Goal: Task Accomplishment & Management: Use online tool/utility

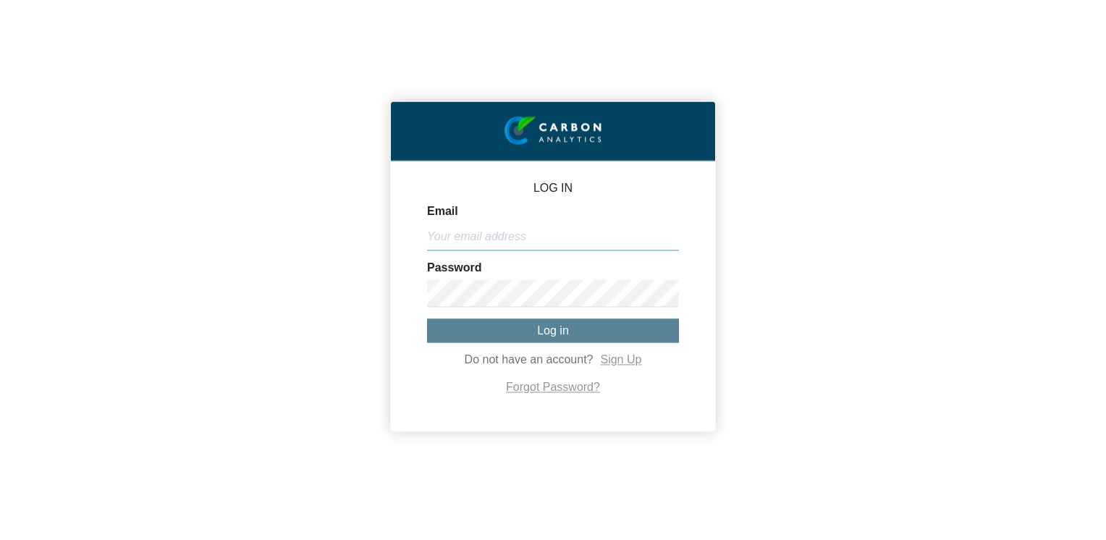
click at [501, 240] on input "Email" at bounding box center [553, 237] width 252 height 28
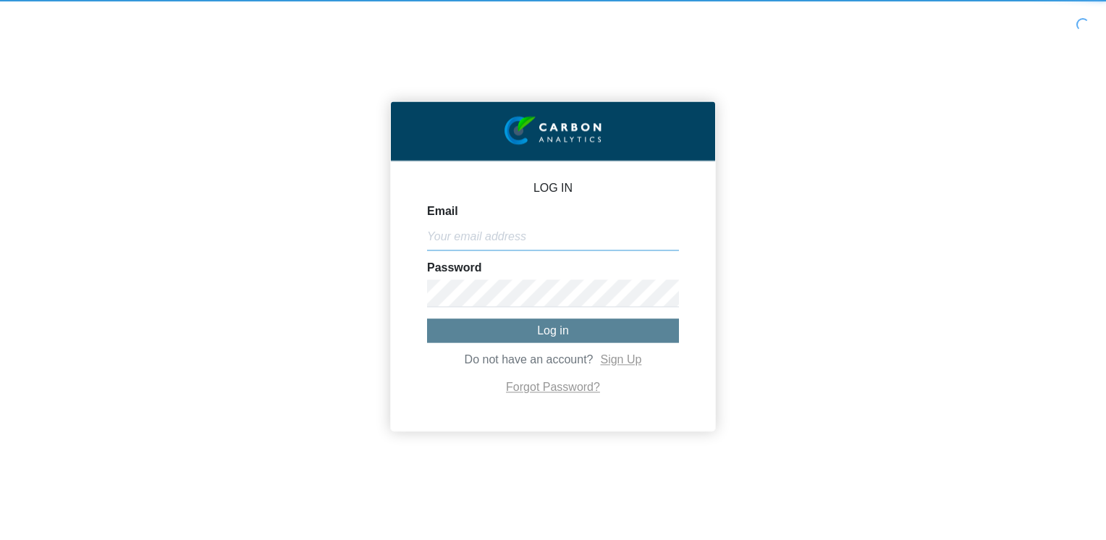
type input "[EMAIL_ADDRESS][DOMAIN_NAME]"
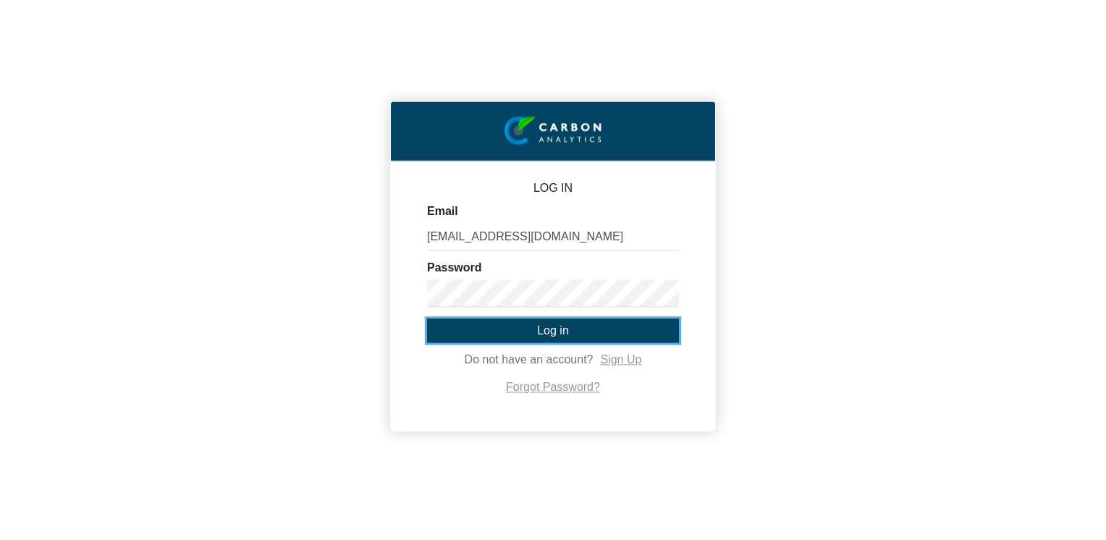
click at [434, 331] on button "Log in" at bounding box center [553, 330] width 252 height 24
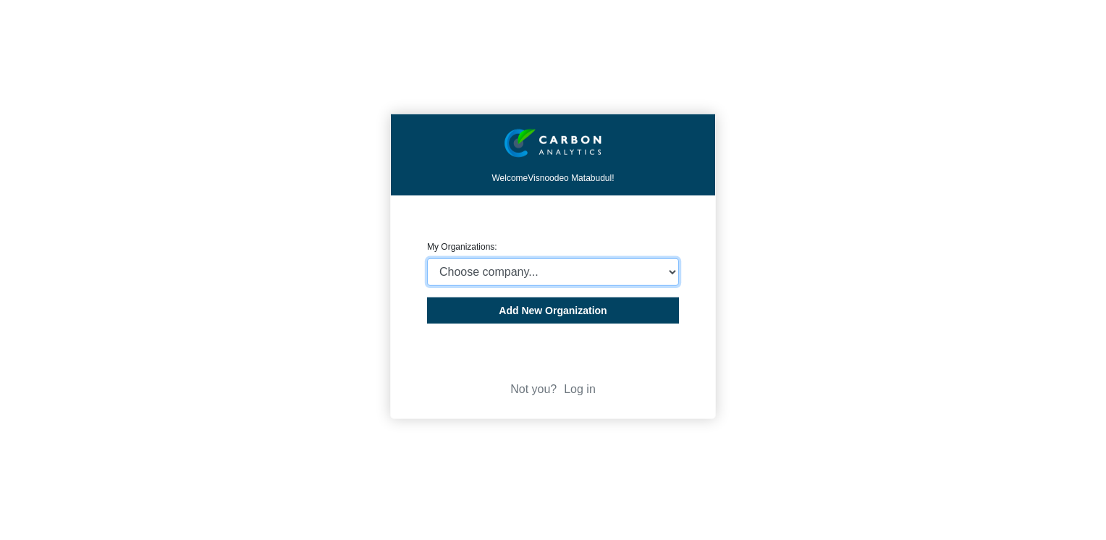
drag, startPoint x: 667, startPoint y: 274, endPoint x: 644, endPoint y: 285, distance: 25.2
click at [667, 274] on select "Choose company... Rider [PERSON_NAME] (Indian Ocean) Ltd Rider [PERSON_NAME] ([…" at bounding box center [553, 272] width 252 height 28
select select "4407816"
click at [427, 258] on select "Choose company... Rider [PERSON_NAME] (Indian Ocean) Ltd Rider [PERSON_NAME] ([…" at bounding box center [553, 272] width 252 height 28
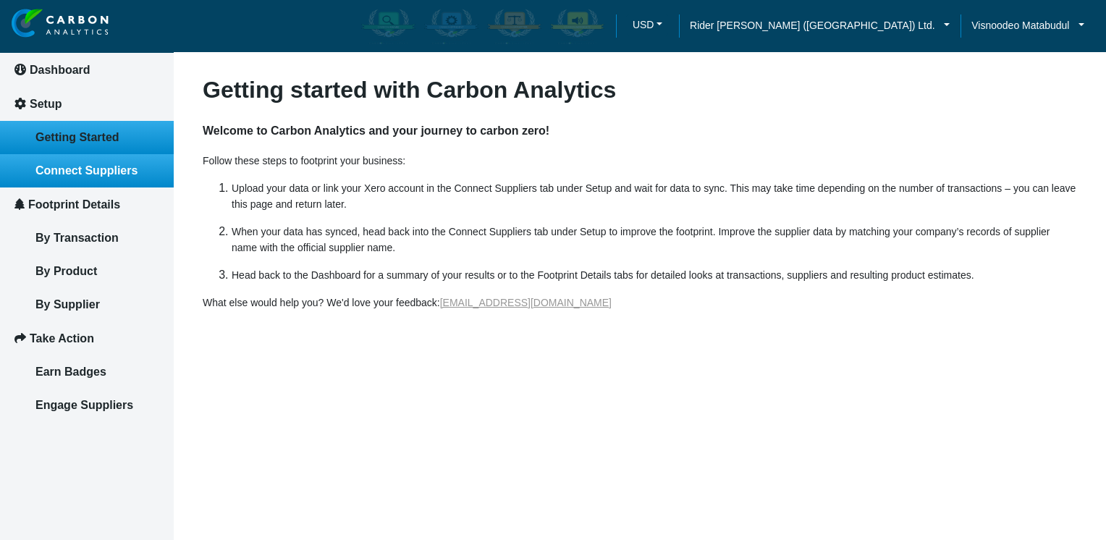
click at [92, 177] on link "Connect Suppliers" at bounding box center [87, 170] width 174 height 33
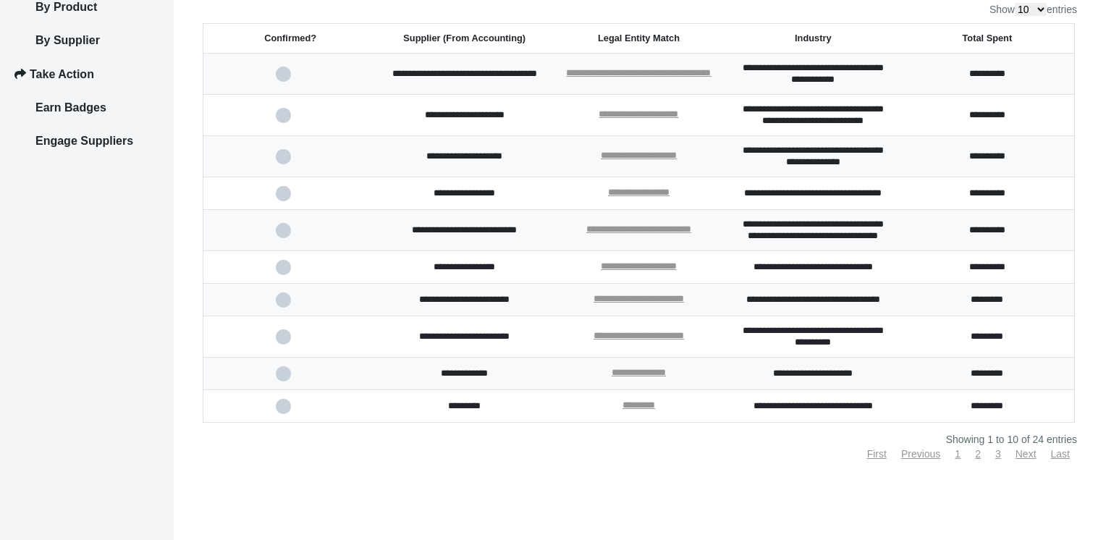
scroll to position [289, 0]
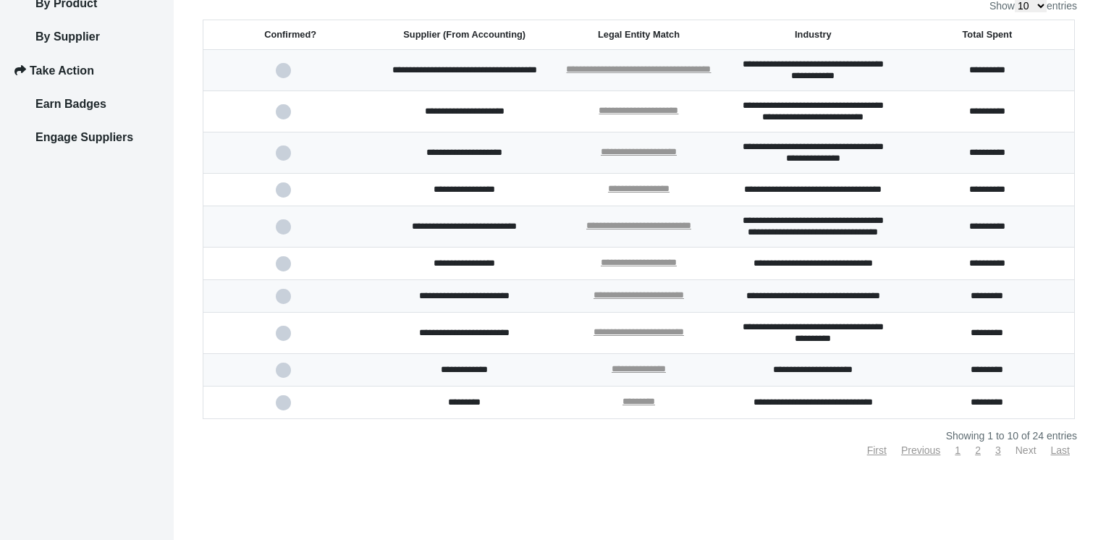
click at [1023, 456] on link "Next" at bounding box center [1025, 450] width 21 height 12
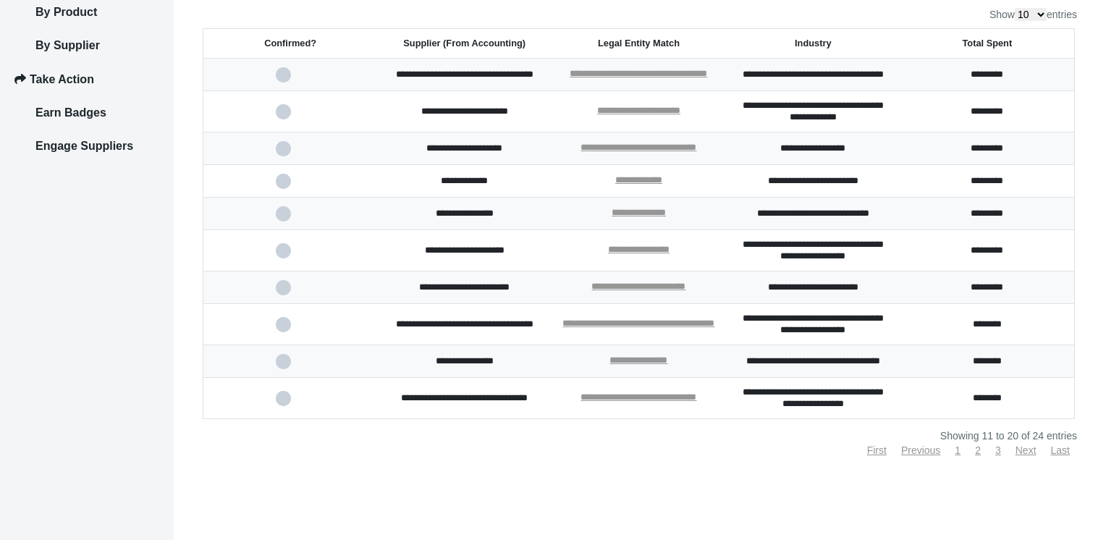
drag, startPoint x: 281, startPoint y: 282, endPoint x: 298, endPoint y: 292, distance: 20.1
click at [281, 283] on span at bounding box center [291, 287] width 30 height 9
click at [0, 0] on input "checkbox" at bounding box center [0, 0] width 0 height 0
drag, startPoint x: 281, startPoint y: 319, endPoint x: 330, endPoint y: 352, distance: 59.4
click at [282, 320] on span at bounding box center [291, 324] width 30 height 9
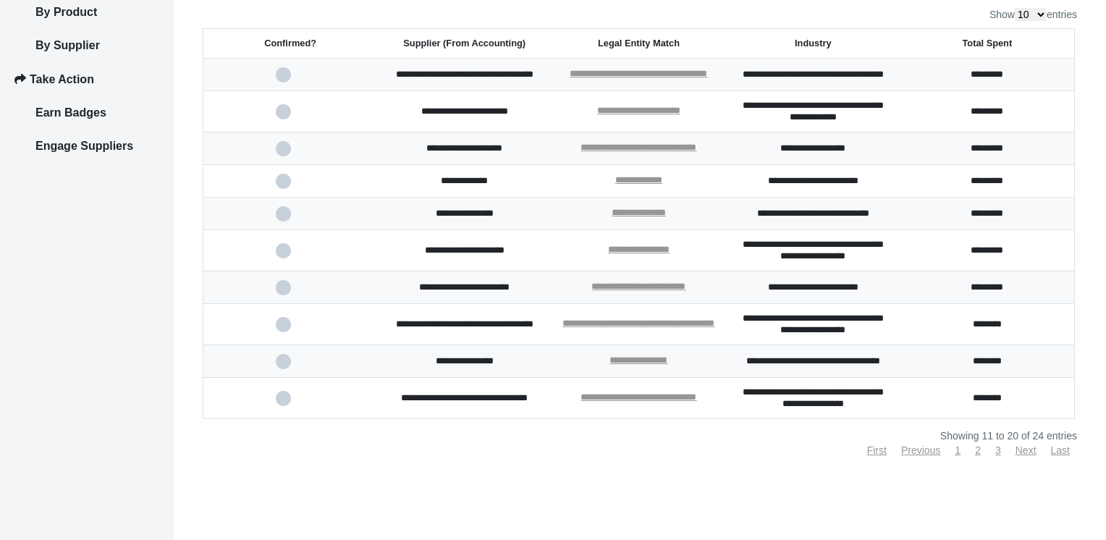
click at [0, 0] on input "checkbox" at bounding box center [0, 0] width 0 height 0
click at [1026, 456] on link "Next" at bounding box center [1025, 450] width 21 height 12
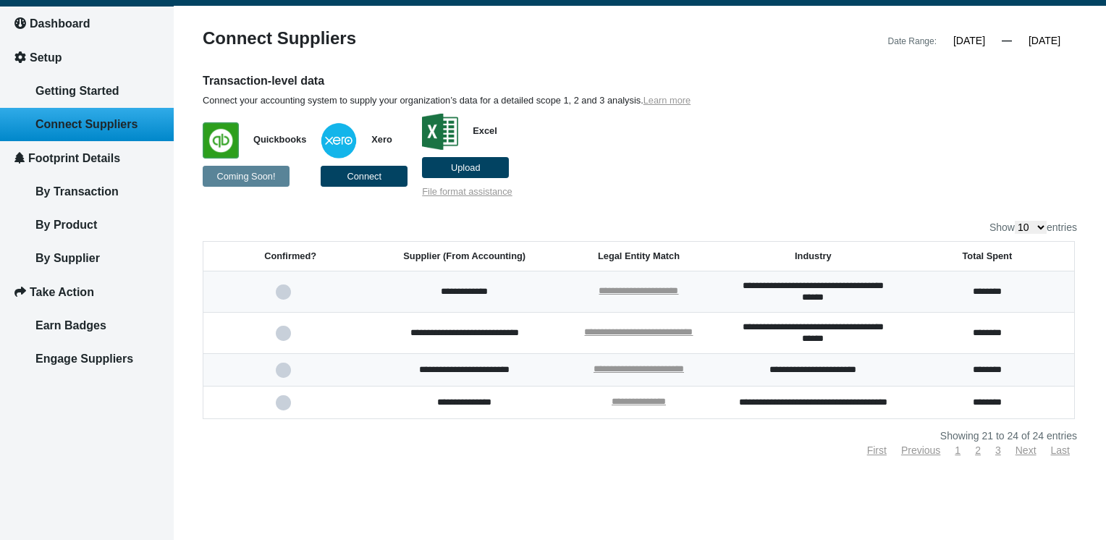
scroll to position [0, 0]
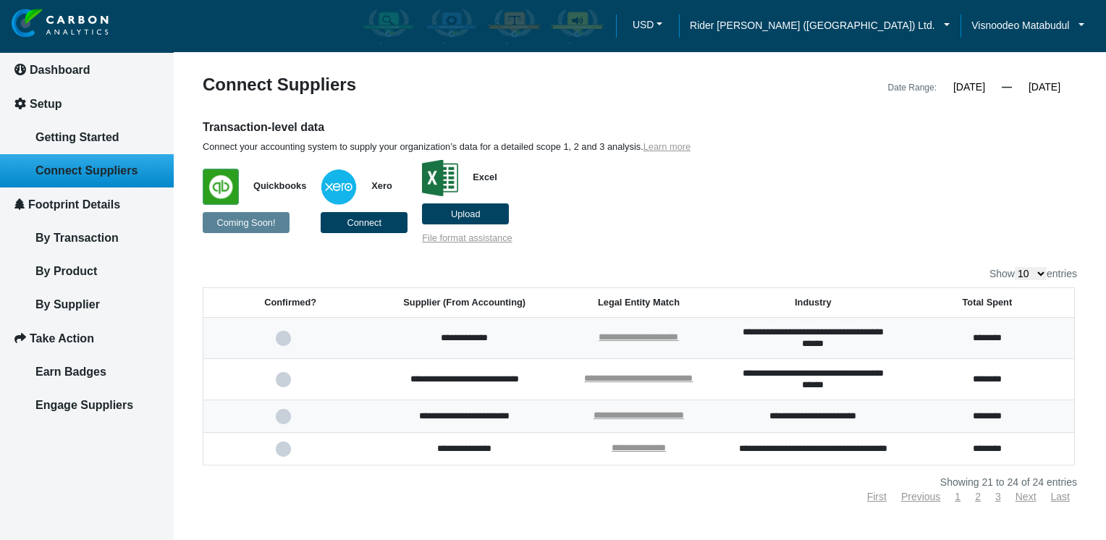
drag, startPoint x: 283, startPoint y: 340, endPoint x: 423, endPoint y: 379, distance: 145.0
click at [283, 340] on span at bounding box center [291, 338] width 30 height 9
click at [0, 0] on input "checkbox" at bounding box center [0, 0] width 0 height 0
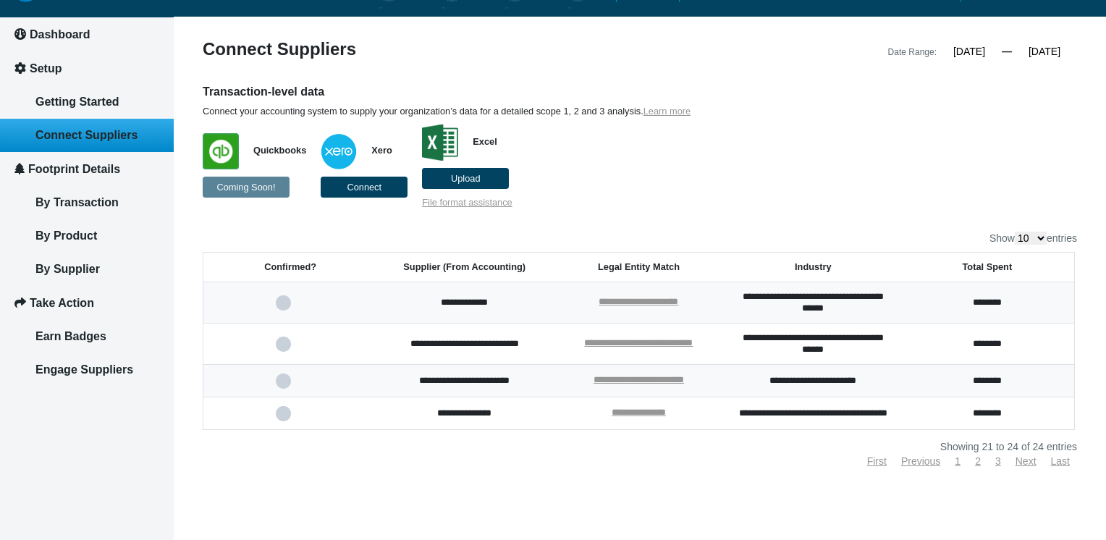
scroll to position [55, 0]
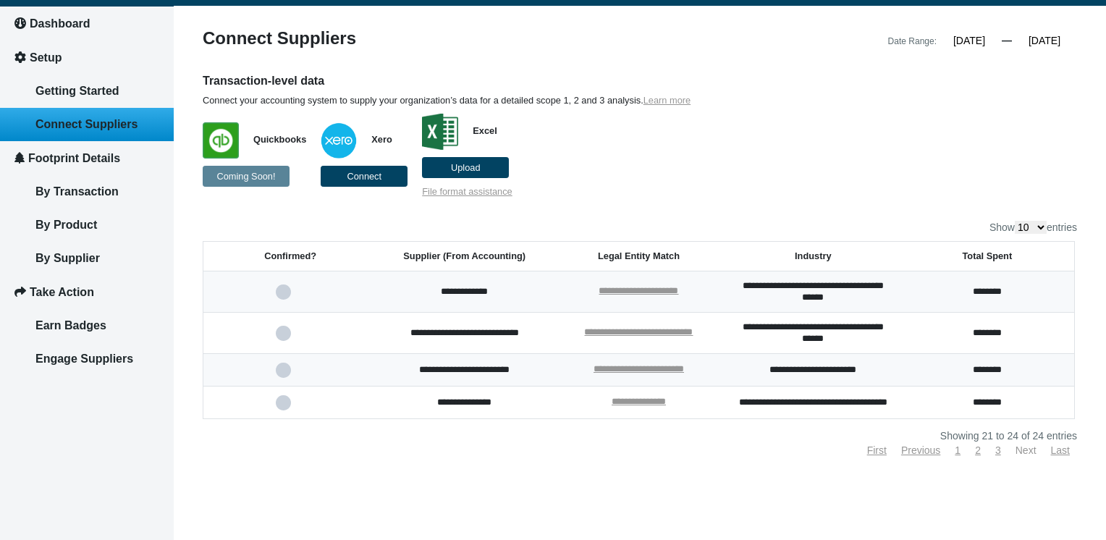
click at [1023, 456] on link "Next" at bounding box center [1025, 450] width 21 height 12
click at [1026, 452] on link "Next" at bounding box center [1025, 450] width 21 height 12
click at [912, 450] on link "Previous" at bounding box center [920, 450] width 39 height 12
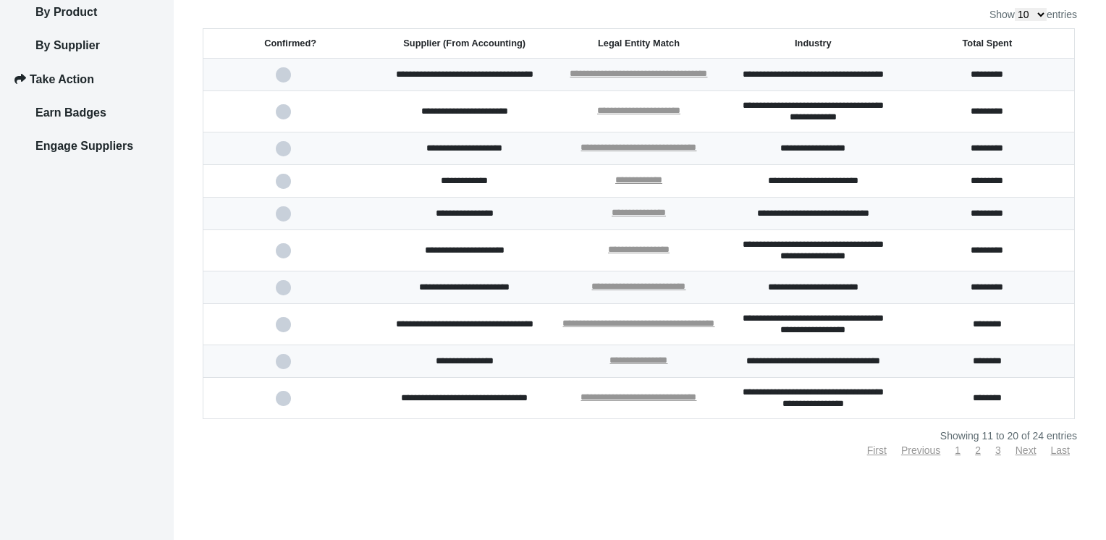
scroll to position [292, 0]
click at [914, 456] on link "Previous" at bounding box center [920, 450] width 39 height 12
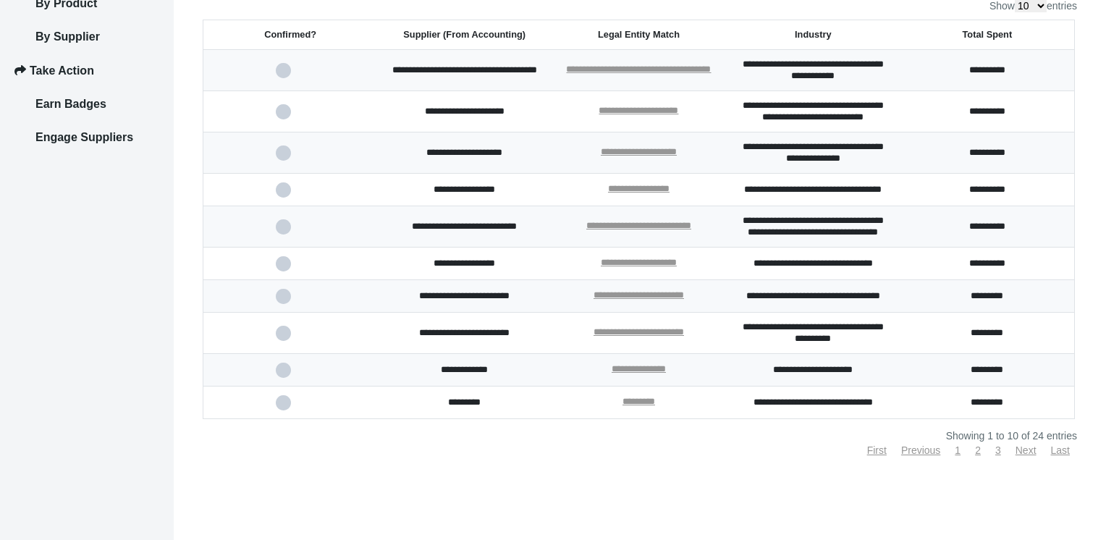
scroll to position [299, 0]
click at [912, 453] on link "Previous" at bounding box center [920, 450] width 39 height 12
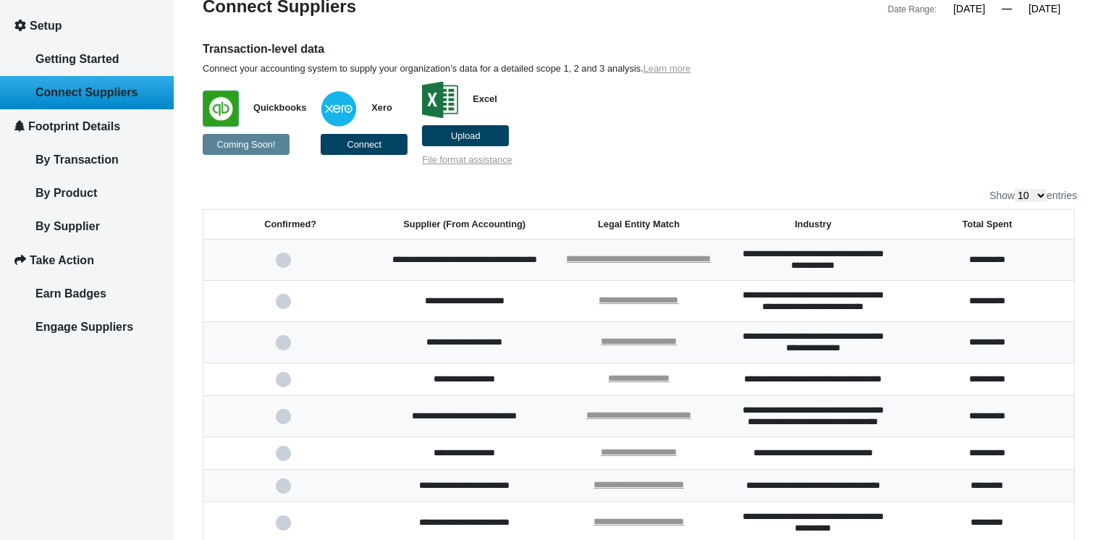
scroll to position [9, 0]
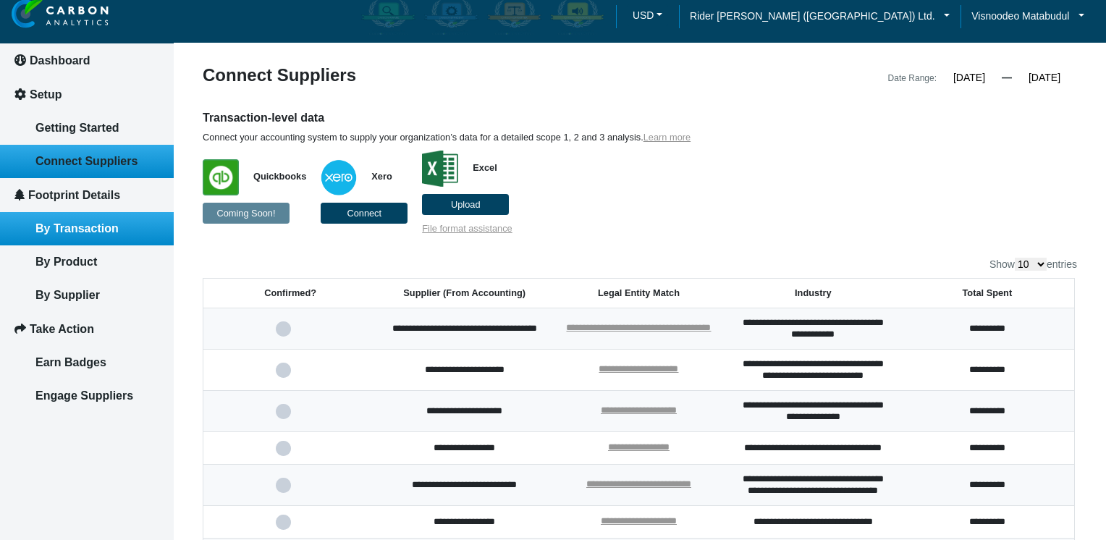
click at [105, 227] on span "By Transaction" at bounding box center [76, 228] width 83 height 12
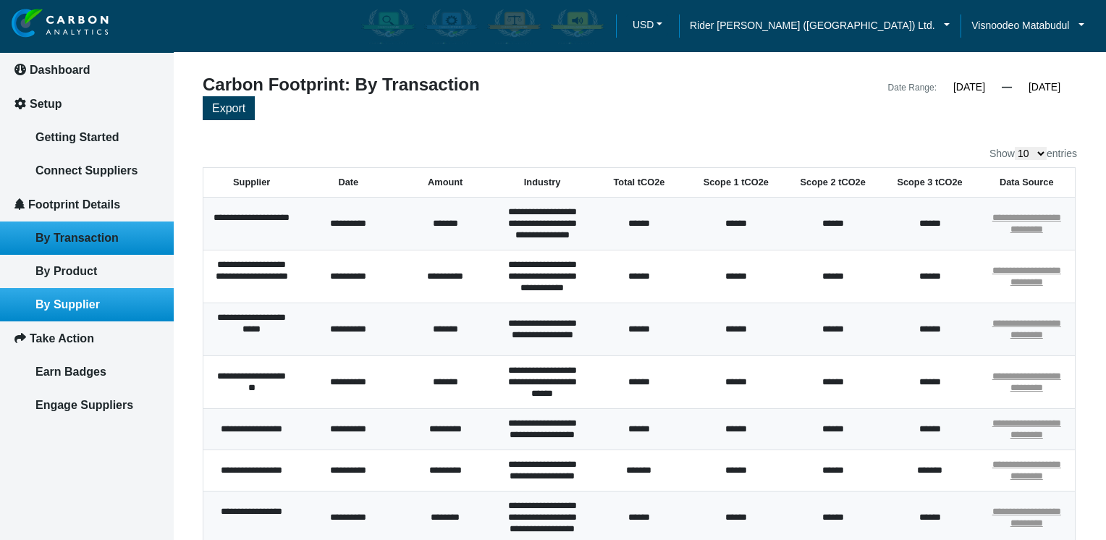
click at [84, 313] on link "By Supplier" at bounding box center [87, 304] width 174 height 33
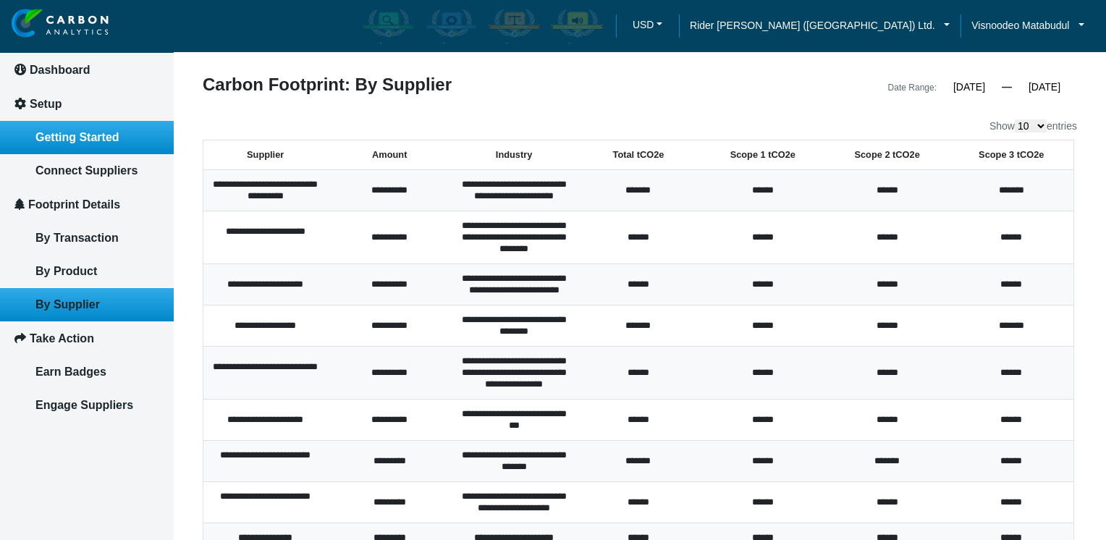
click at [72, 129] on link "Getting Started" at bounding box center [87, 137] width 174 height 33
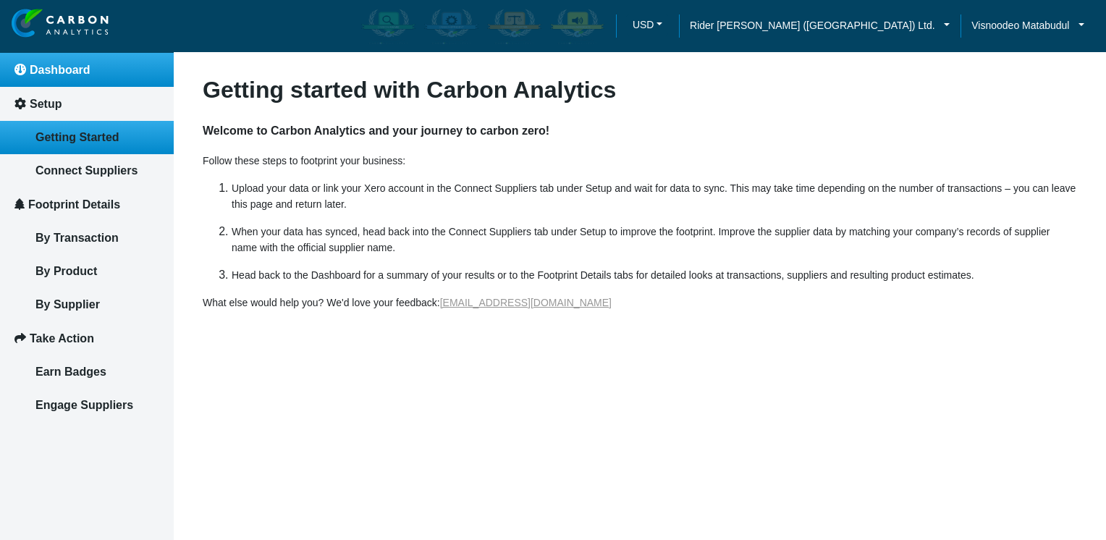
click at [46, 67] on span "Dashboard" at bounding box center [60, 70] width 61 height 12
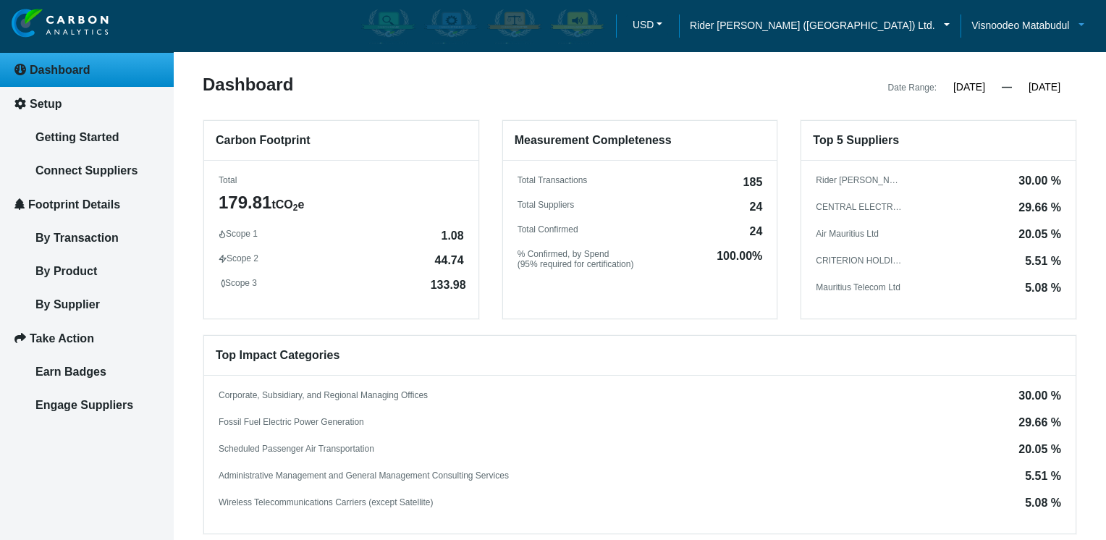
click at [1073, 32] on link "Visnoodeo Matabudul" at bounding box center [1027, 25] width 135 height 16
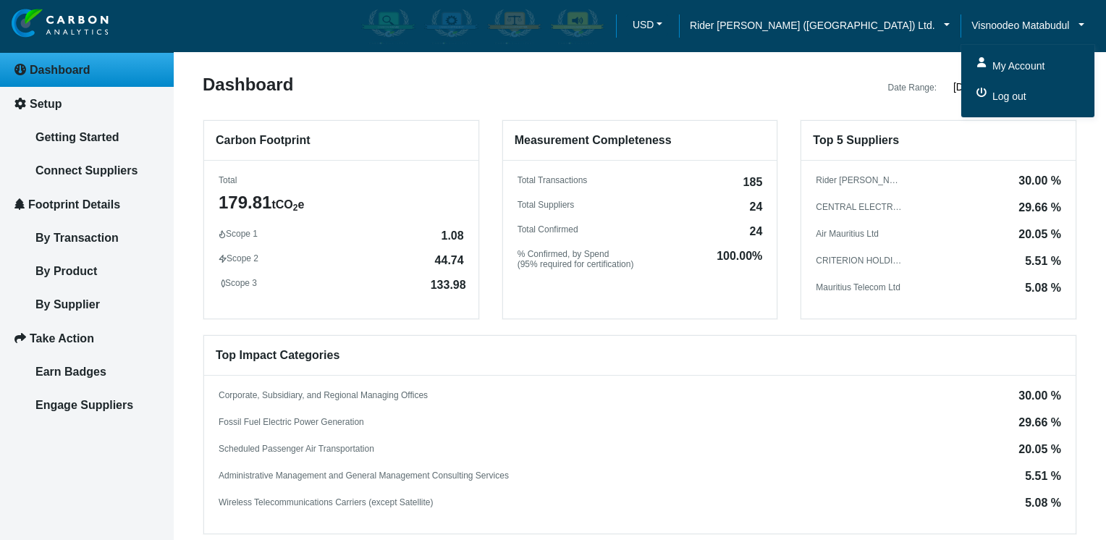
click at [997, 98] on span "Log out" at bounding box center [1008, 96] width 38 height 16
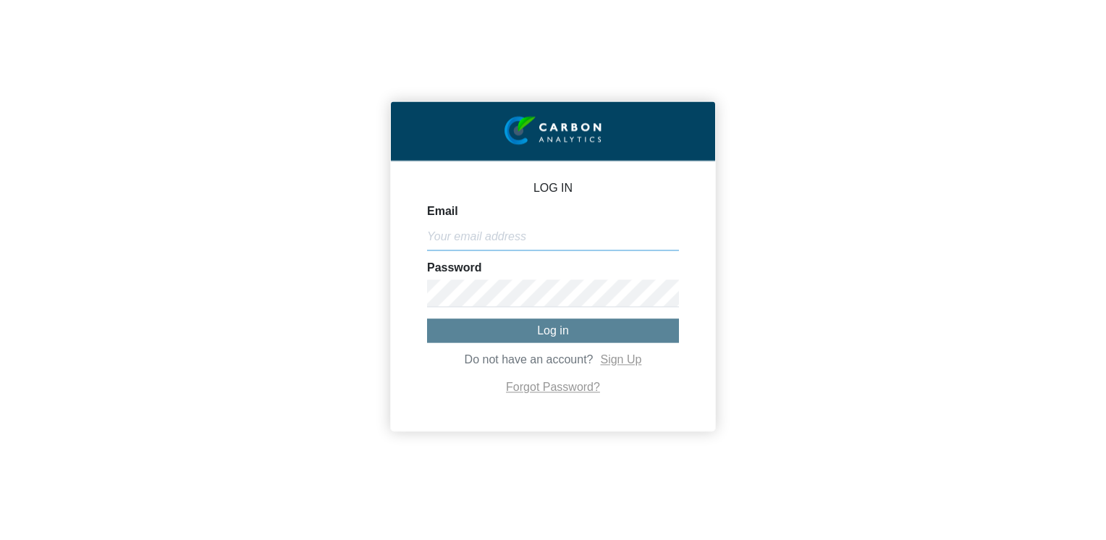
type input "[EMAIL_ADDRESS][DOMAIN_NAME]"
